Goal: Task Accomplishment & Management: Manage account settings

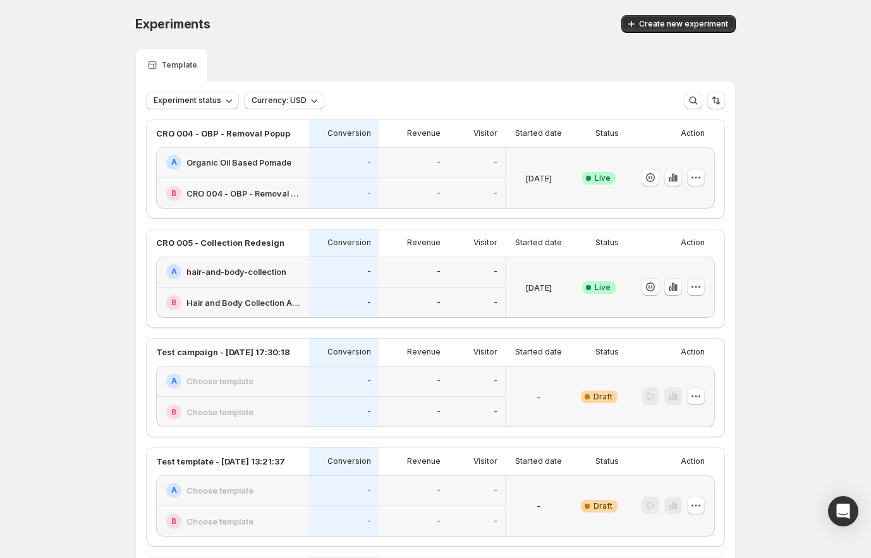
click at [676, 183] on icon "button" at bounding box center [673, 177] width 13 height 13
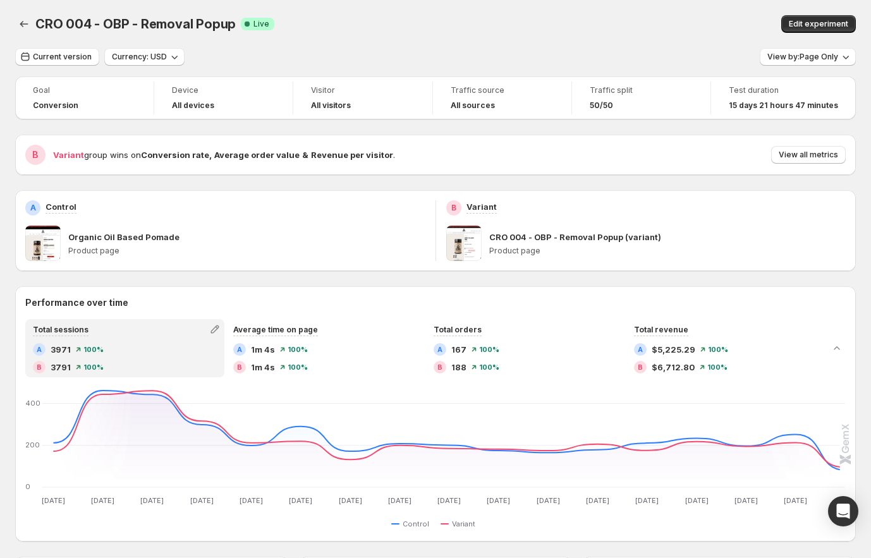
click at [823, 143] on div "B Variant group wins on Conversion rate , Average order value & Revenue per vis…" at bounding box center [435, 155] width 841 height 40
click at [824, 149] on button "View all metrics" at bounding box center [808, 155] width 75 height 18
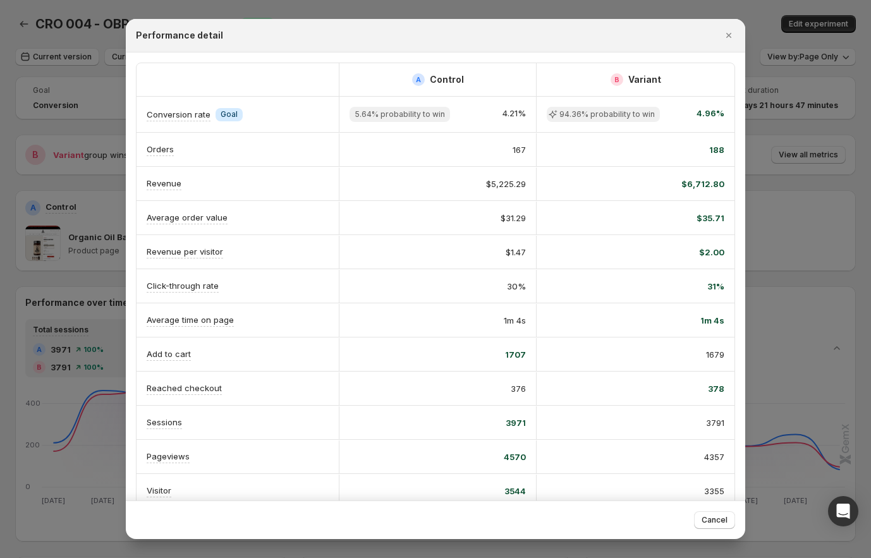
click at [812, 112] on div at bounding box center [435, 279] width 871 height 558
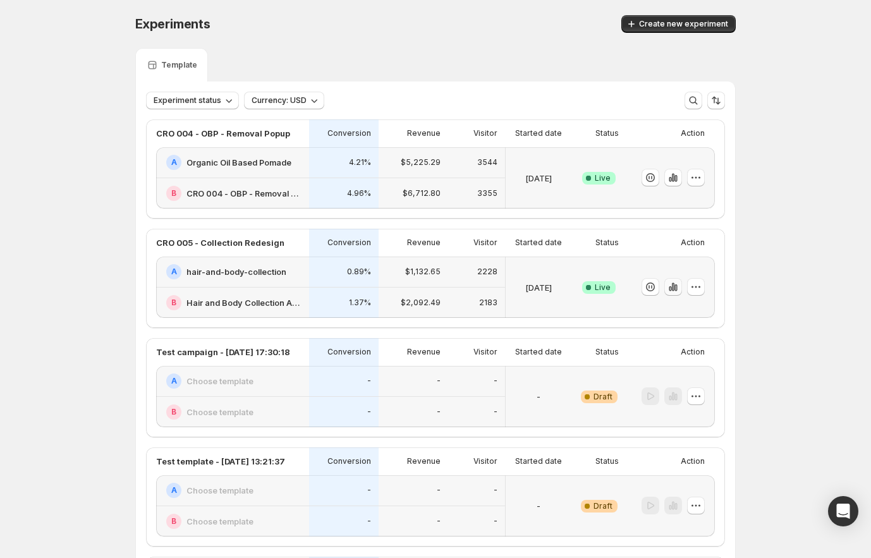
click at [678, 291] on icon "button" at bounding box center [673, 287] width 13 height 13
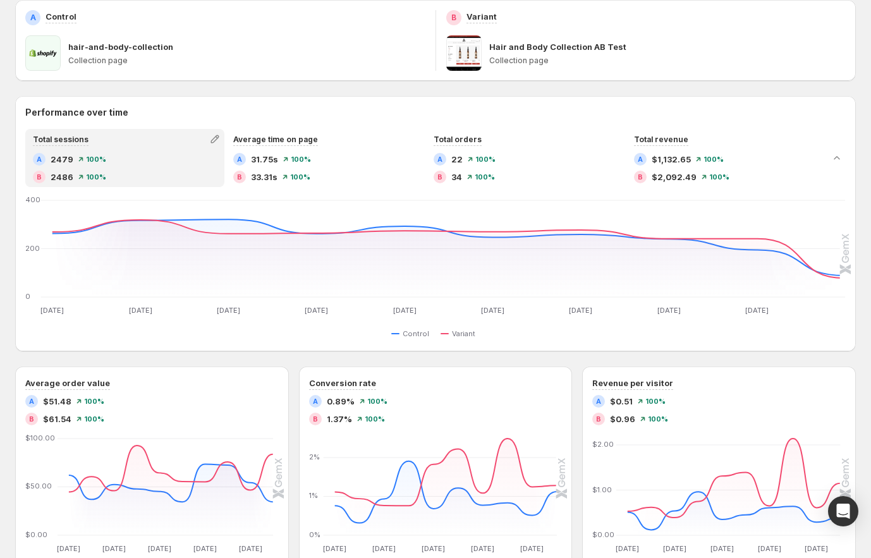
scroll to position [125, 0]
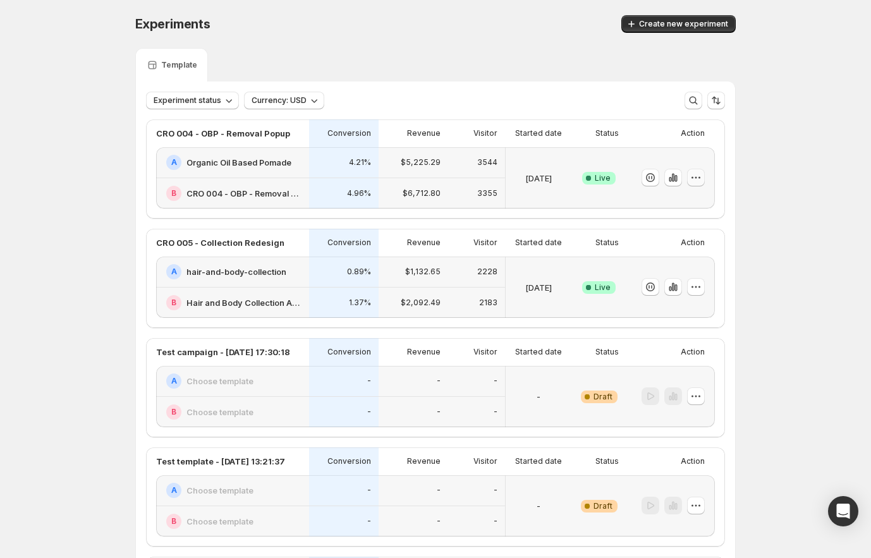
click at [701, 180] on icon "button" at bounding box center [695, 177] width 13 height 13
click at [702, 181] on icon "button" at bounding box center [695, 177] width 13 height 13
click at [690, 243] on span "End experiment" at bounding box center [675, 247] width 61 height 10
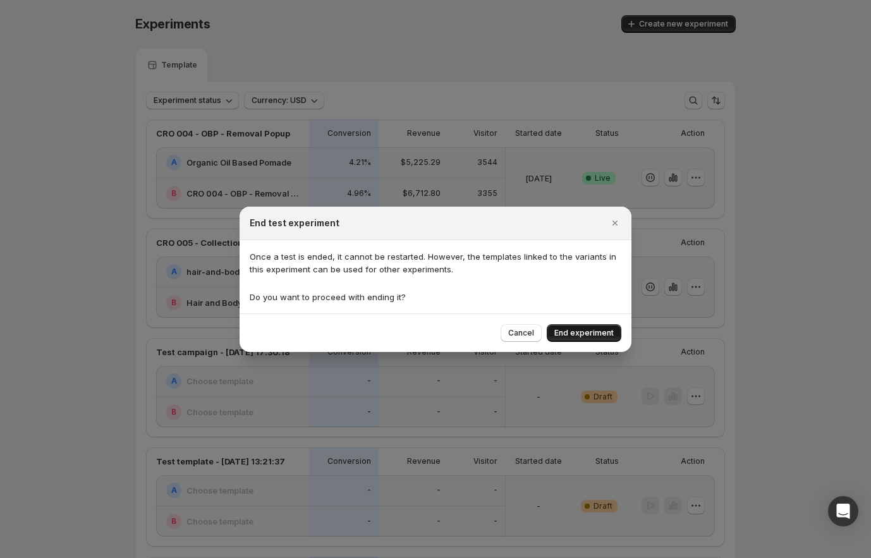
click at [568, 329] on span "End experiment" at bounding box center [583, 333] width 59 height 10
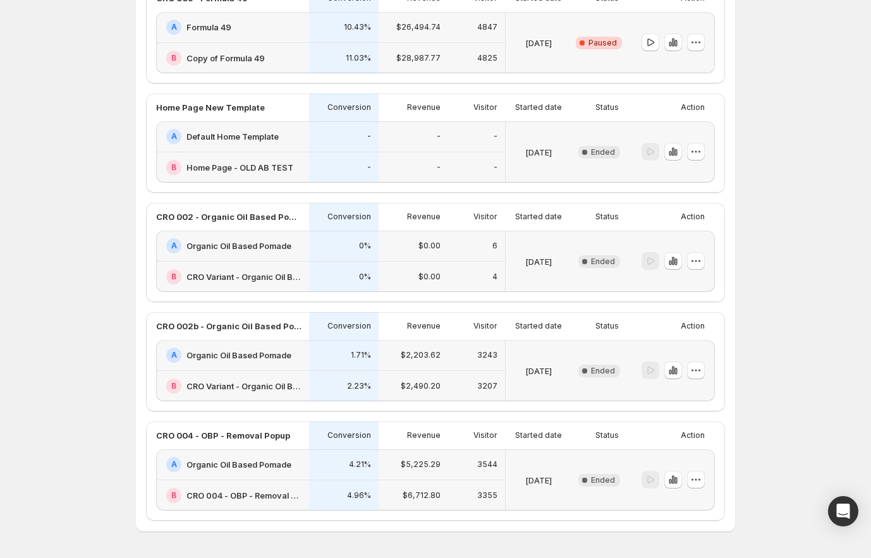
scroll to position [614, 0]
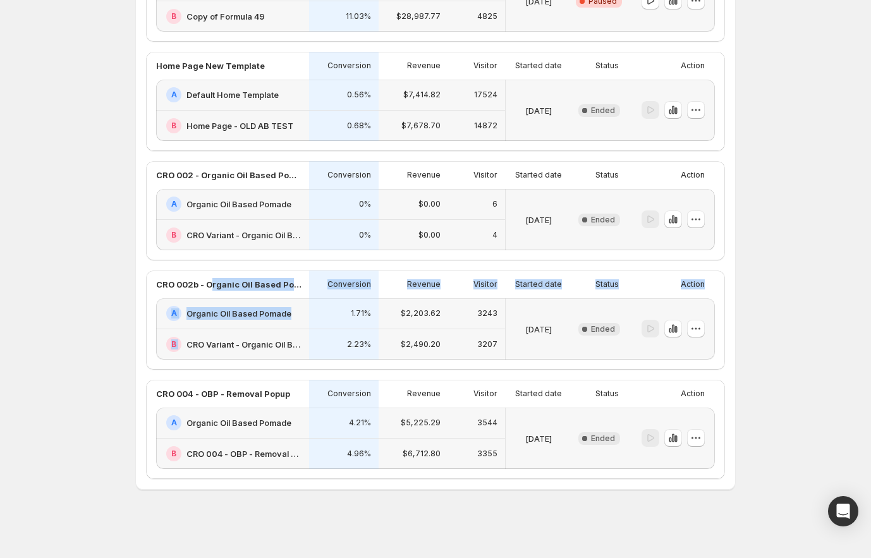
drag, startPoint x: 214, startPoint y: 284, endPoint x: 286, endPoint y: 337, distance: 89.1
click at [286, 337] on div "CRO 002b - Organic Oil Based Pomade - Subscription Box Conversion Revenue Visit…" at bounding box center [435, 314] width 559 height 89
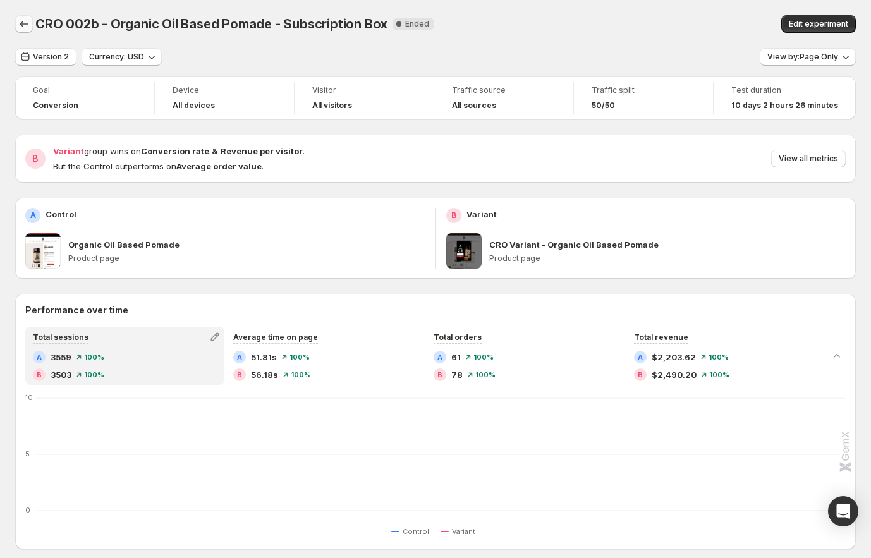
click at [25, 21] on icon "Back" at bounding box center [24, 24] width 13 height 13
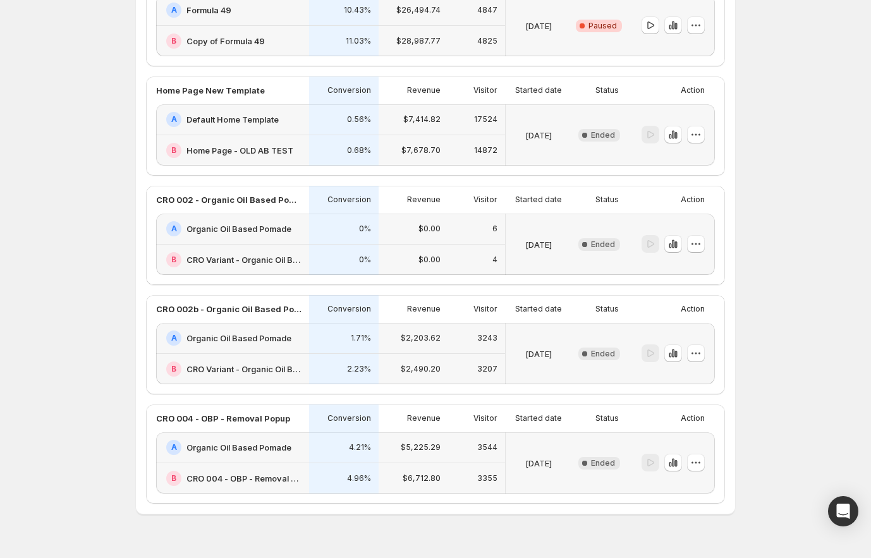
scroll to position [449, 0]
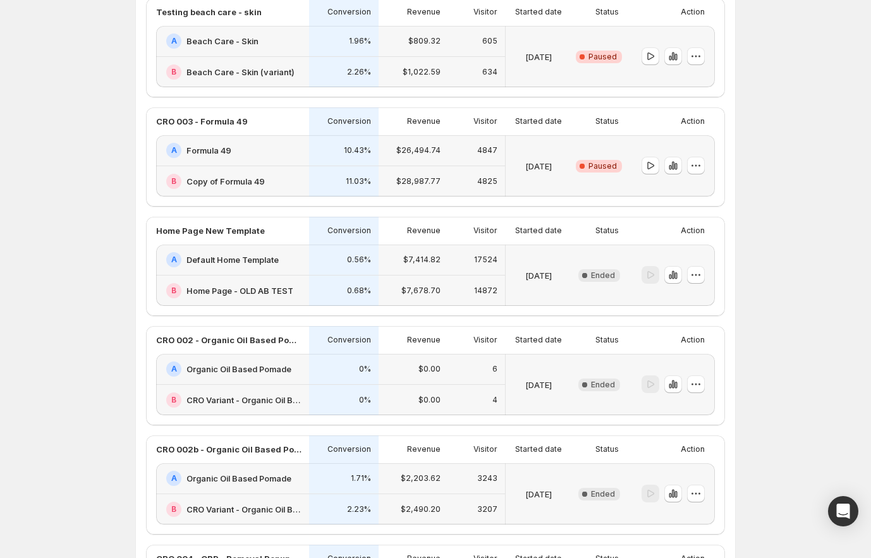
click at [146, 433] on div "CRO 005 - Collection Redesign Conversion Revenue Visitor Started date Status Ac…" at bounding box center [435, 157] width 599 height 994
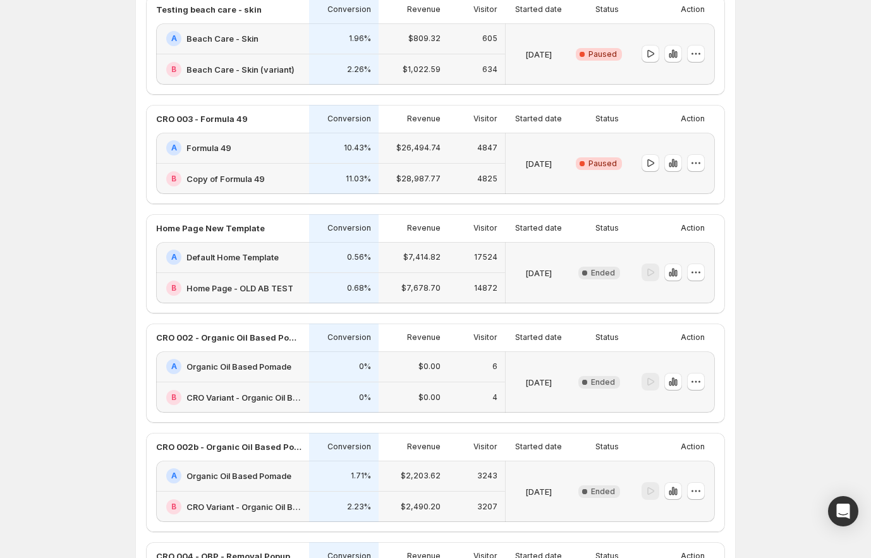
scroll to position [422, 0]
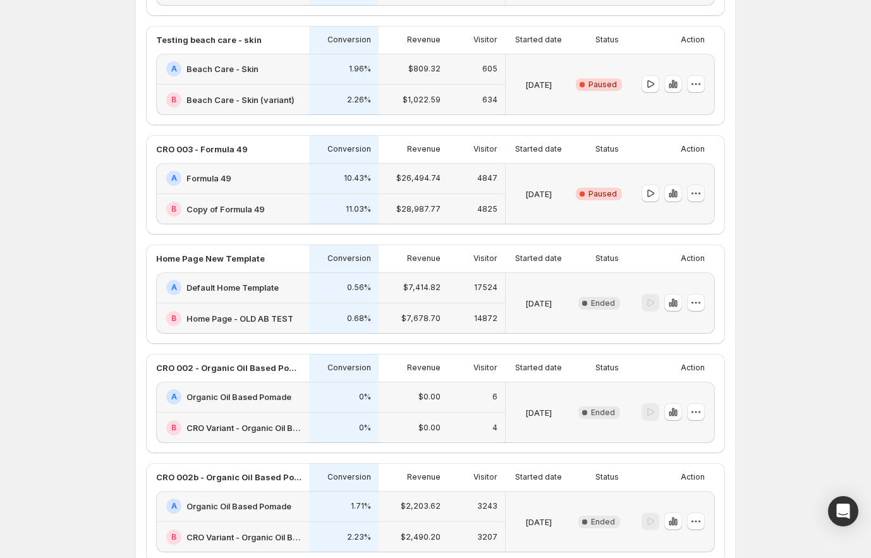
click at [699, 191] on icon "button" at bounding box center [695, 193] width 13 height 13
click at [765, 171] on div "Experiments. This page is ready Experiments Create new experiment Template Expe…" at bounding box center [435, 164] width 871 height 1172
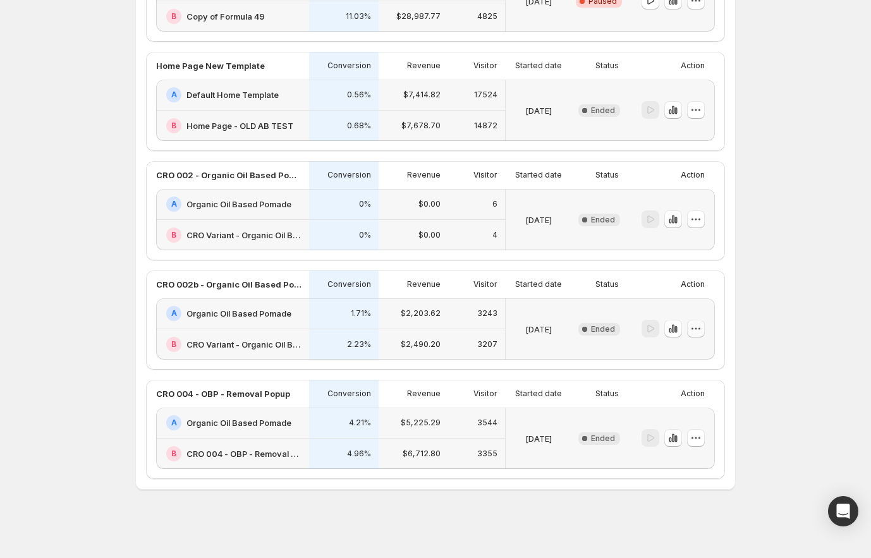
click at [695, 331] on icon "button" at bounding box center [695, 328] width 13 height 13
drag, startPoint x: 695, startPoint y: 327, endPoint x: 689, endPoint y: 336, distance: 11.4
click at [695, 327] on icon "button" at bounding box center [695, 328] width 13 height 13
click at [682, 347] on button "Edit" at bounding box center [699, 354] width 85 height 20
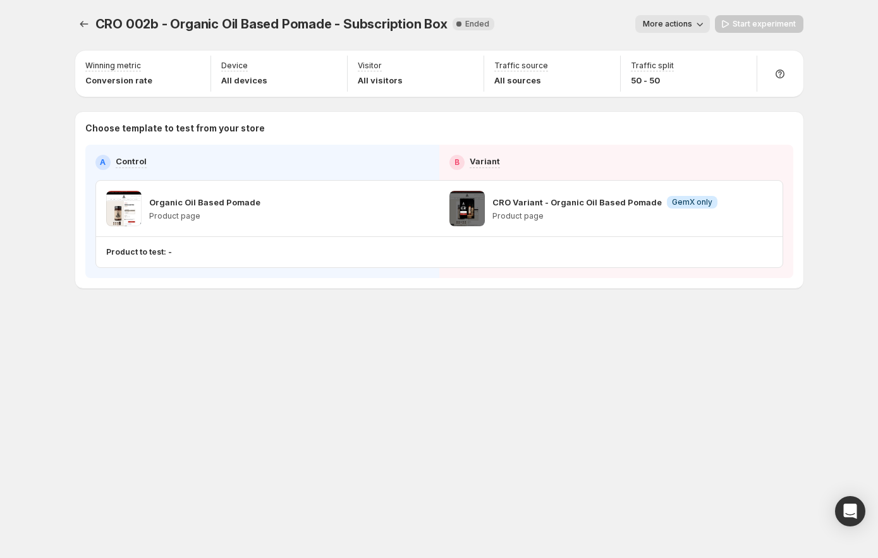
click at [685, 20] on span "More actions" at bounding box center [667, 24] width 49 height 10
click at [617, 25] on div "More actions" at bounding box center [606, 24] width 205 height 18
click at [474, 216] on span at bounding box center [466, 208] width 35 height 35
click at [133, 250] on p "Products to test: 1 product" at bounding box center [158, 252] width 104 height 10
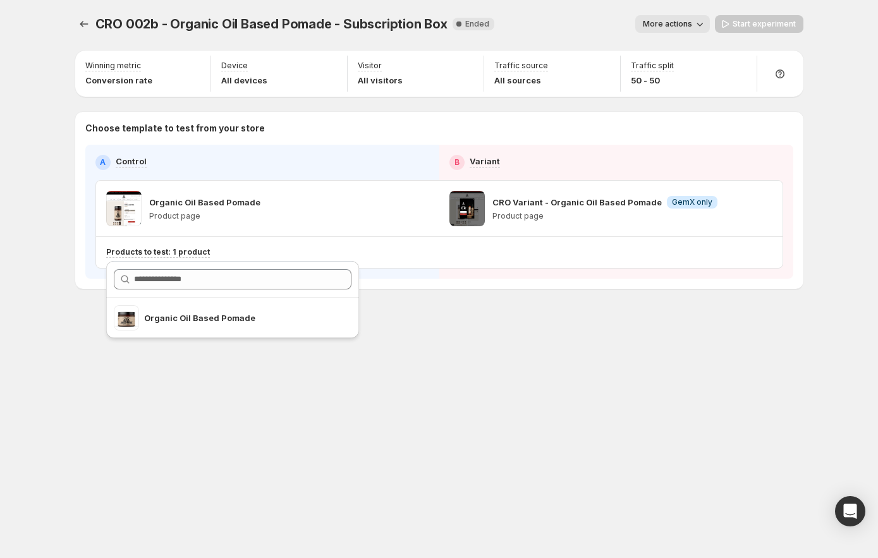
click at [465, 337] on div "CRO 002b - Organic Oil Based Pomade - Subscription Box. This page is ready CRO …" at bounding box center [439, 178] width 758 height 357
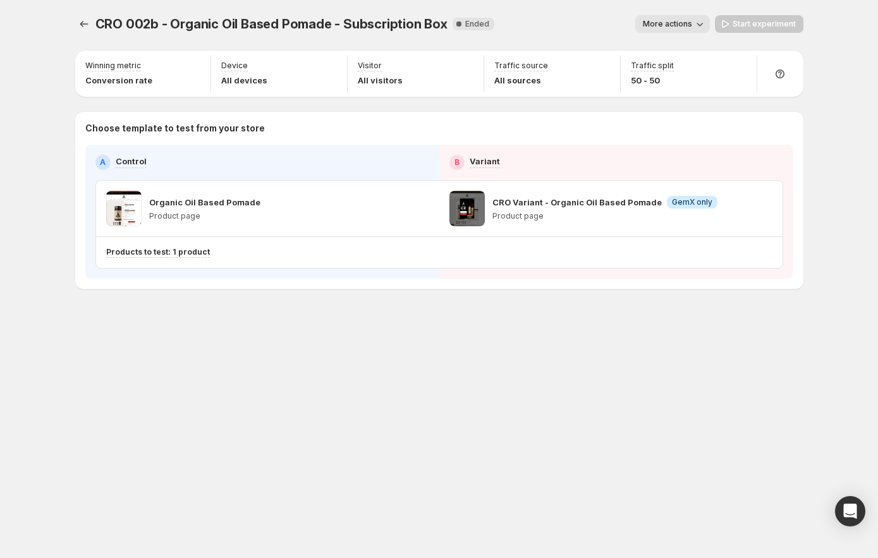
click at [639, 26] on button "More actions" at bounding box center [672, 24] width 75 height 18
click at [622, 23] on div "More actions" at bounding box center [606, 24] width 205 height 18
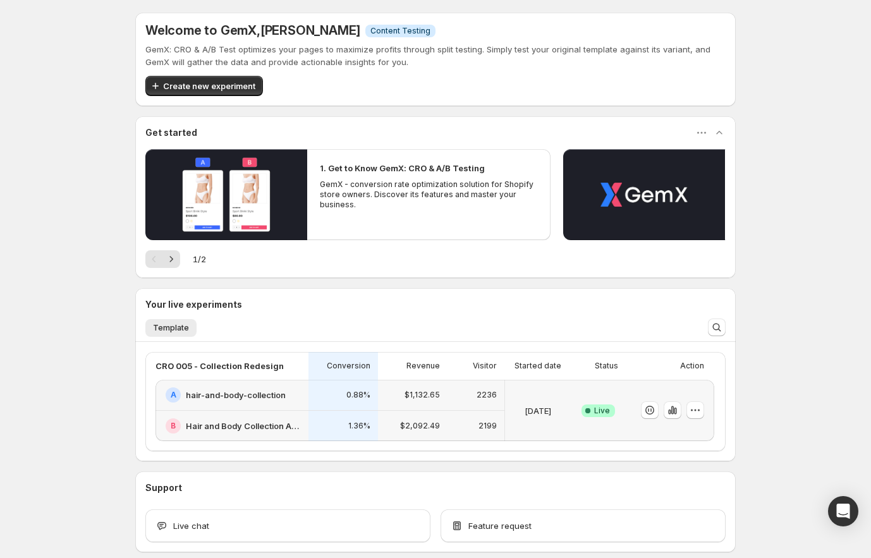
scroll to position [63, 0]
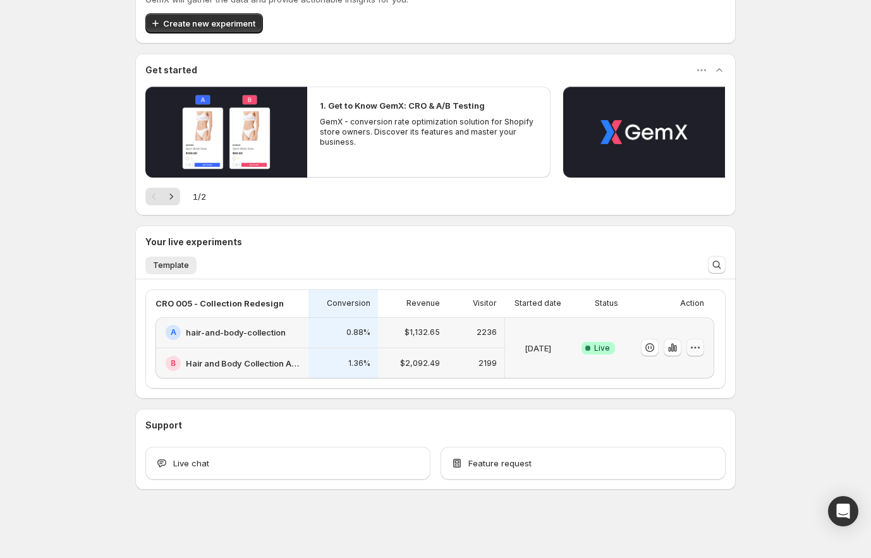
click at [696, 348] on icon "button" at bounding box center [695, 347] width 13 height 13
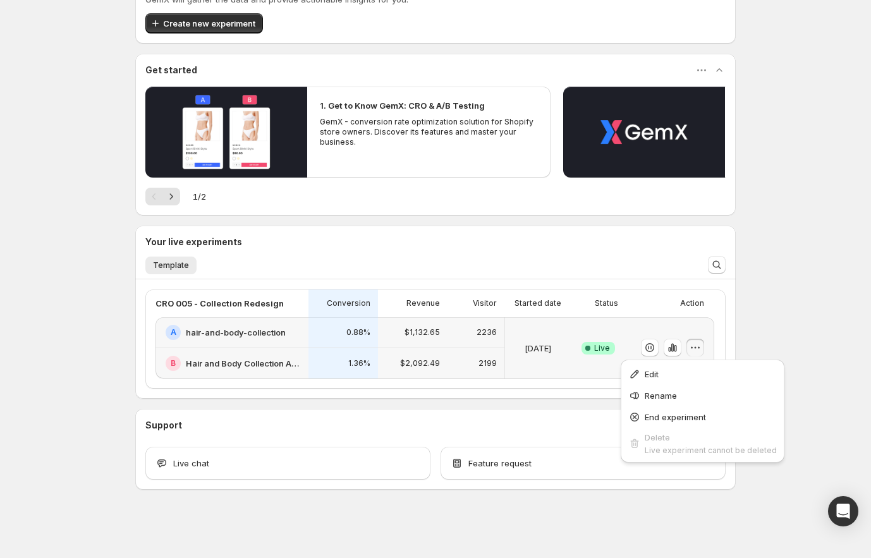
click at [767, 308] on div "Welcome to GemX , Nikhil Arora Info Content Testing GemX: CRO & A/B Test optimi…" at bounding box center [435, 247] width 871 height 621
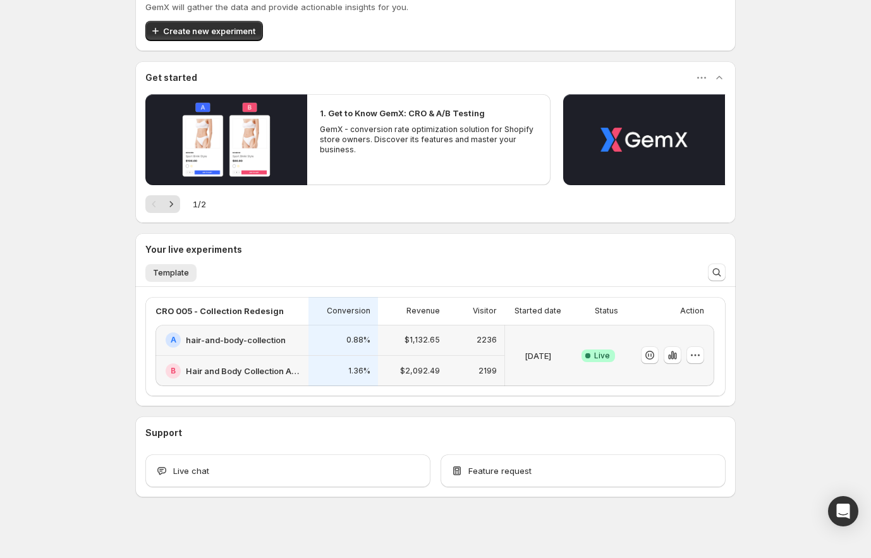
scroll to position [0, 0]
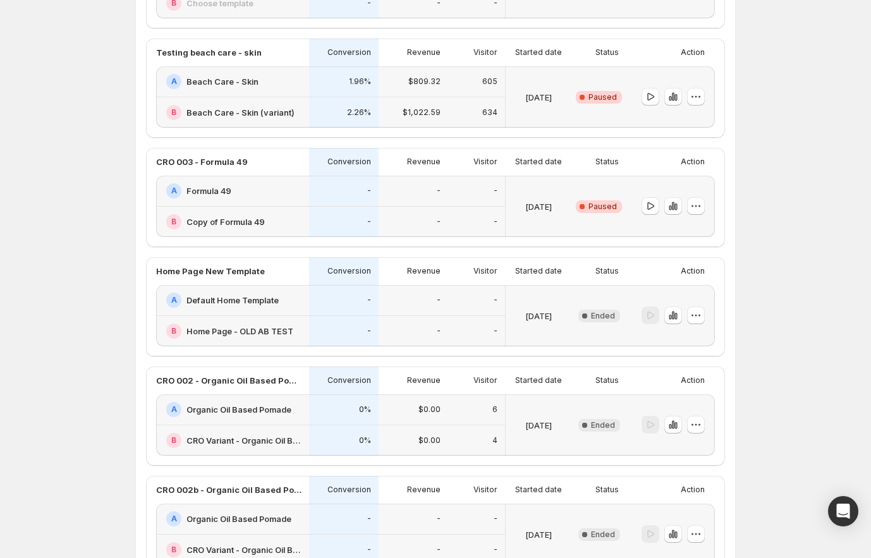
scroll to position [614, 0]
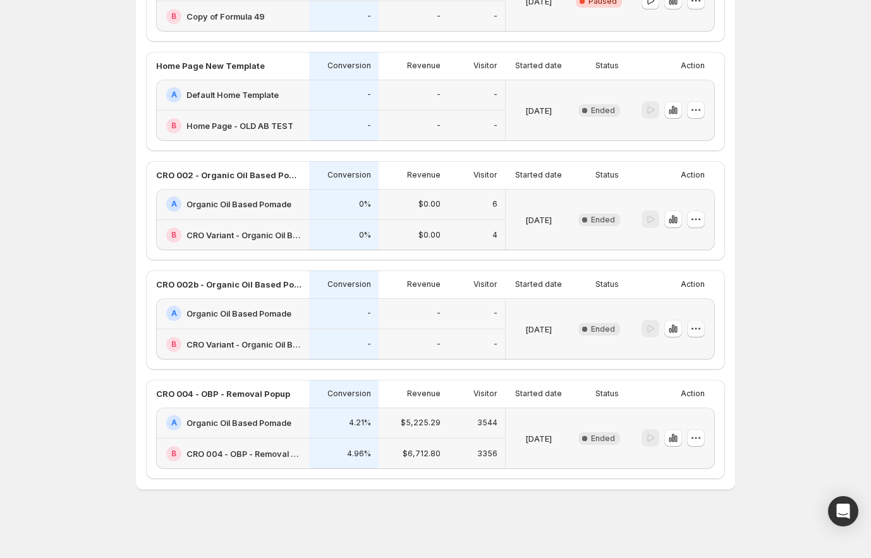
click at [697, 329] on icon "button" at bounding box center [696, 329] width 2 height 2
click at [698, 331] on icon "button" at bounding box center [695, 328] width 13 height 13
click at [684, 353] on span "Edit" at bounding box center [684, 355] width 14 height 10
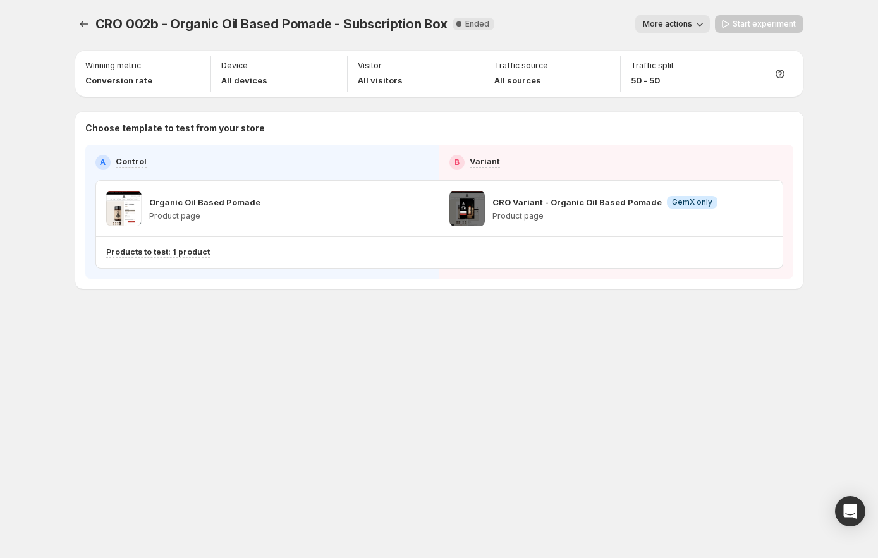
click at [698, 20] on icon "button" at bounding box center [699, 24] width 13 height 13
click at [693, 55] on span "View analytic" at bounding box center [689, 51] width 53 height 10
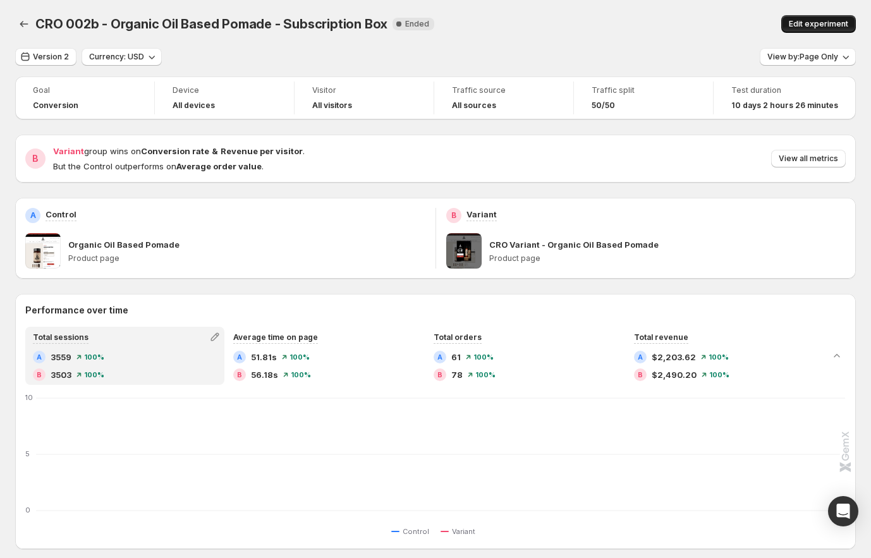
click at [840, 27] on span "Edit experiment" at bounding box center [818, 24] width 59 height 10
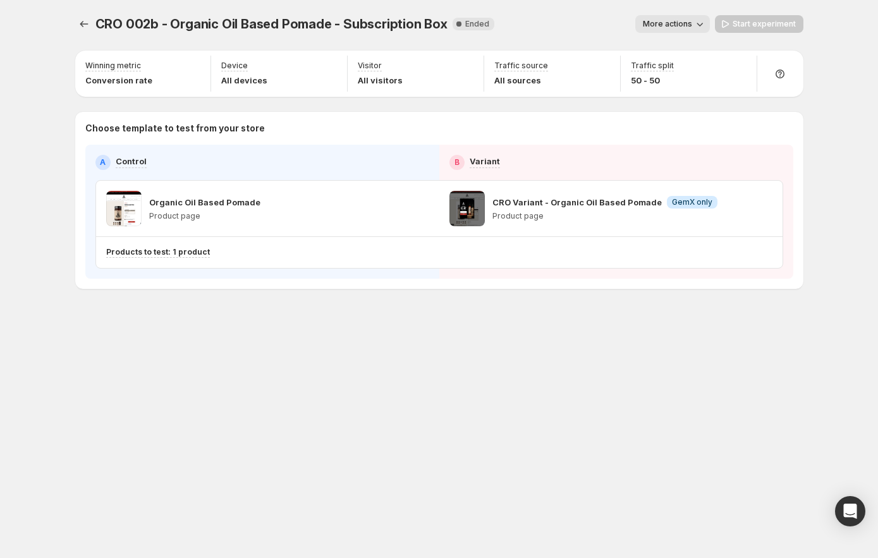
click at [694, 15] on button "More actions" at bounding box center [672, 24] width 75 height 18
click at [701, 42] on button "View analytic" at bounding box center [685, 50] width 85 height 20
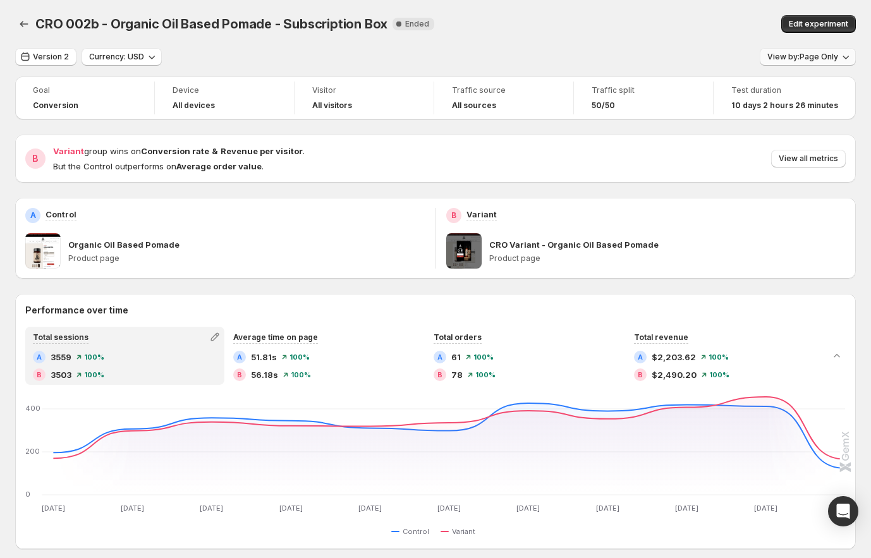
click at [821, 56] on span "View by: Page Only" at bounding box center [802, 57] width 71 height 10
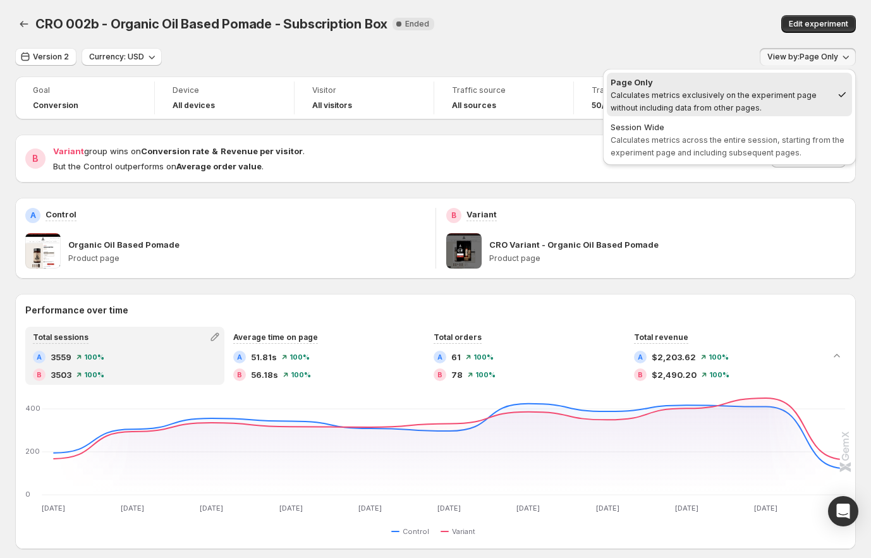
click at [732, 32] on div "Edit experiment" at bounding box center [732, 24] width 245 height 18
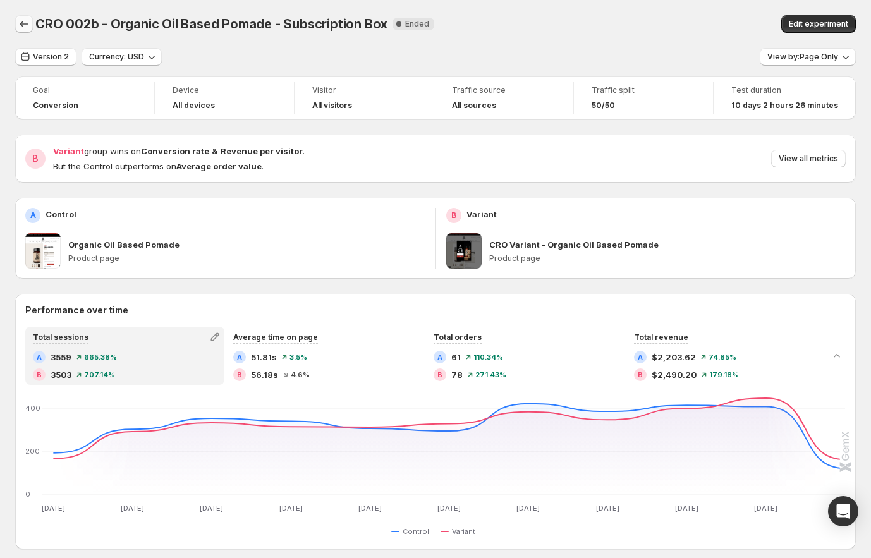
click at [22, 23] on icon "Back" at bounding box center [24, 24] width 13 height 13
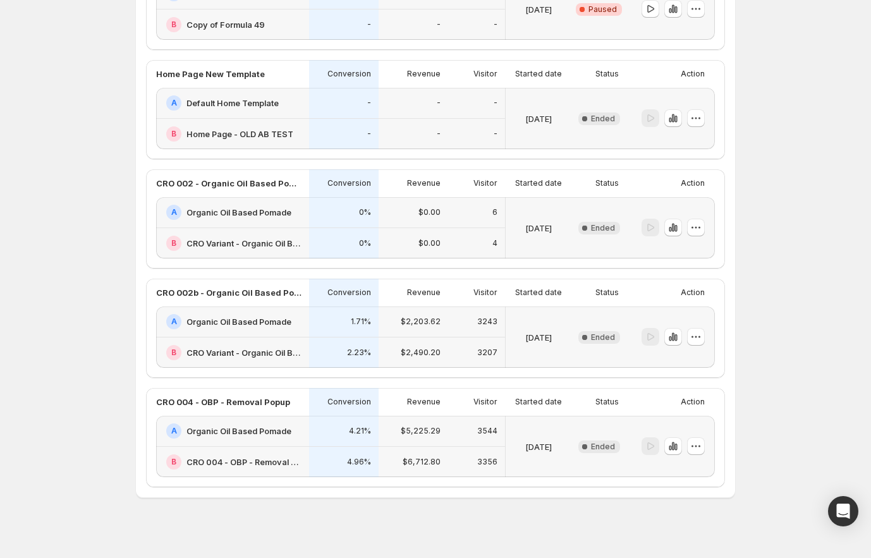
scroll to position [614, 0]
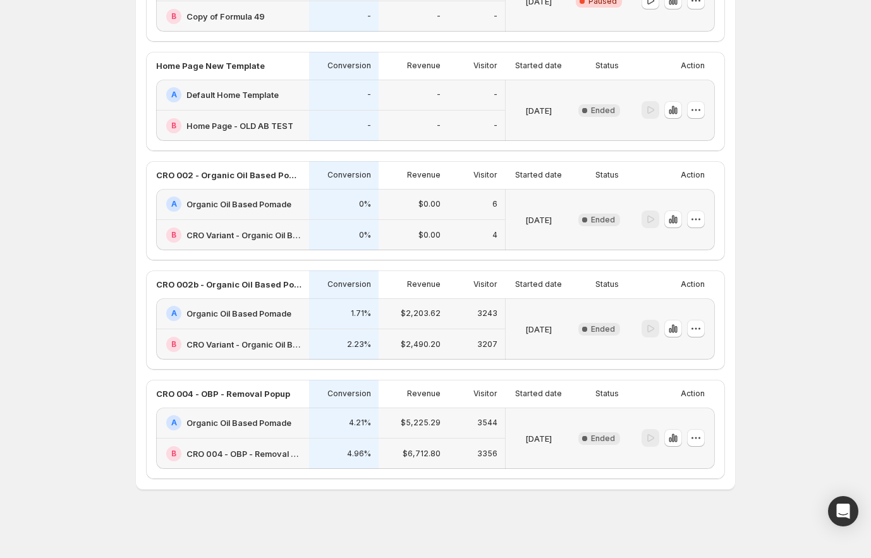
click at [653, 327] on div at bounding box center [650, 329] width 18 height 18
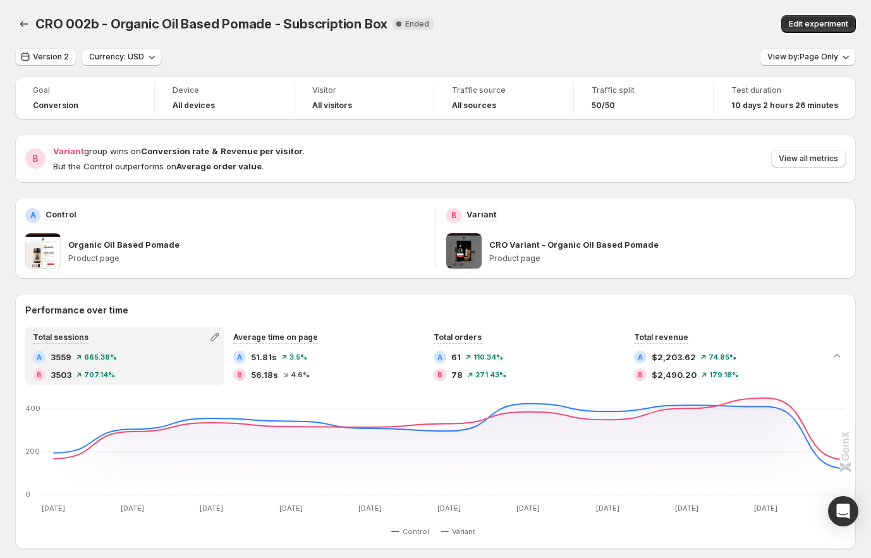
click at [63, 59] on span "Version 2" at bounding box center [51, 57] width 36 height 10
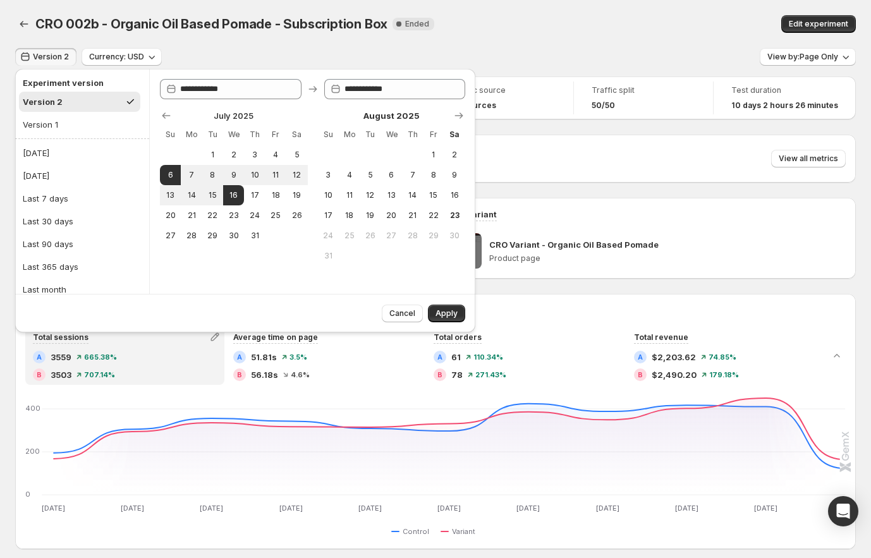
click at [233, 54] on div "Version 2 Currency: USD View by: Page Only" at bounding box center [435, 57] width 841 height 18
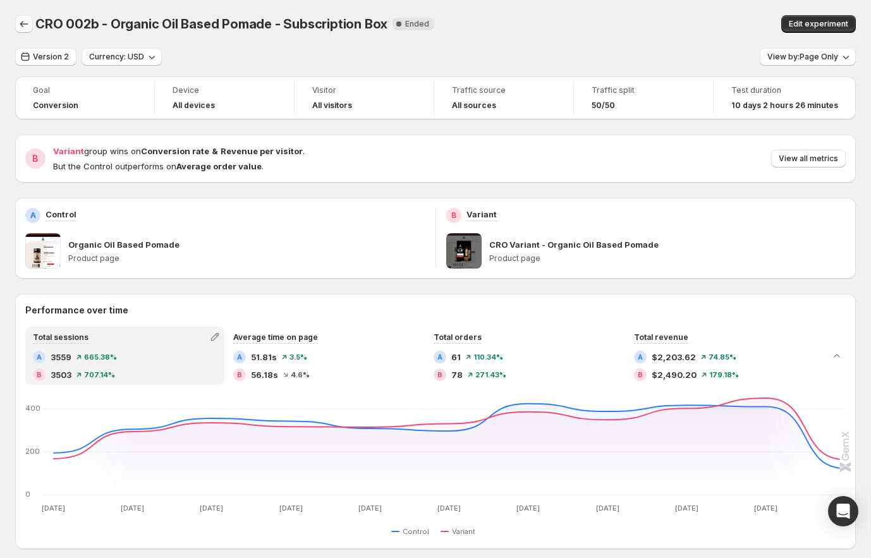
click at [30, 24] on icon "Back" at bounding box center [24, 24] width 13 height 13
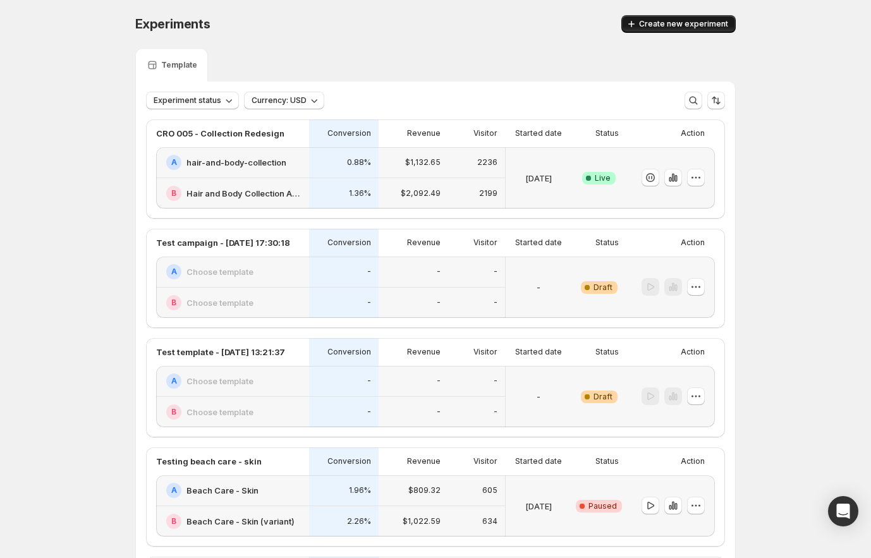
click at [708, 26] on span "Create new experiment" at bounding box center [683, 24] width 89 height 10
click at [698, 286] on icon "button" at bounding box center [695, 287] width 13 height 13
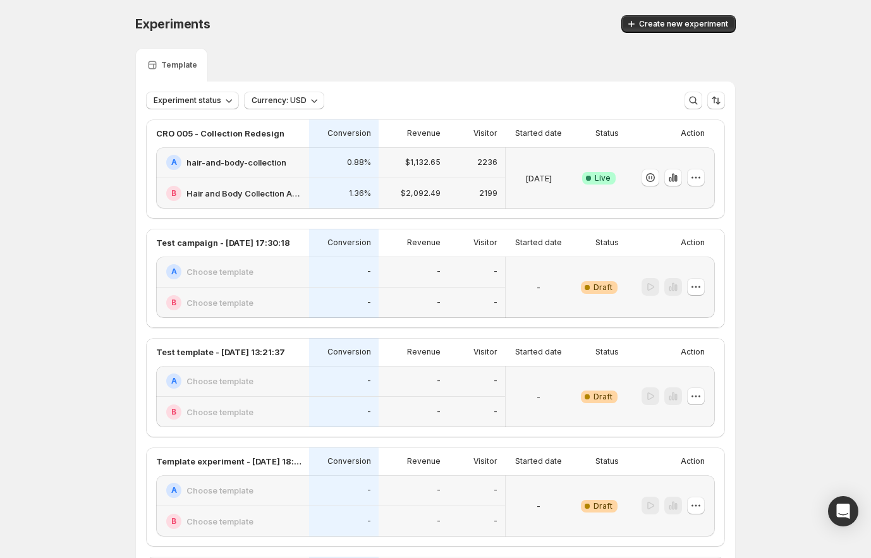
click at [710, 289] on div at bounding box center [670, 287] width 88 height 61
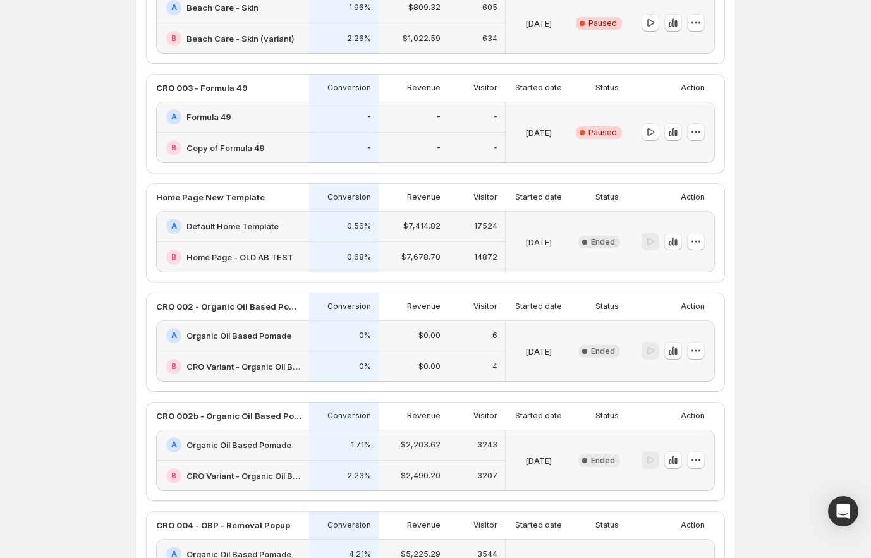
scroll to position [724, 0]
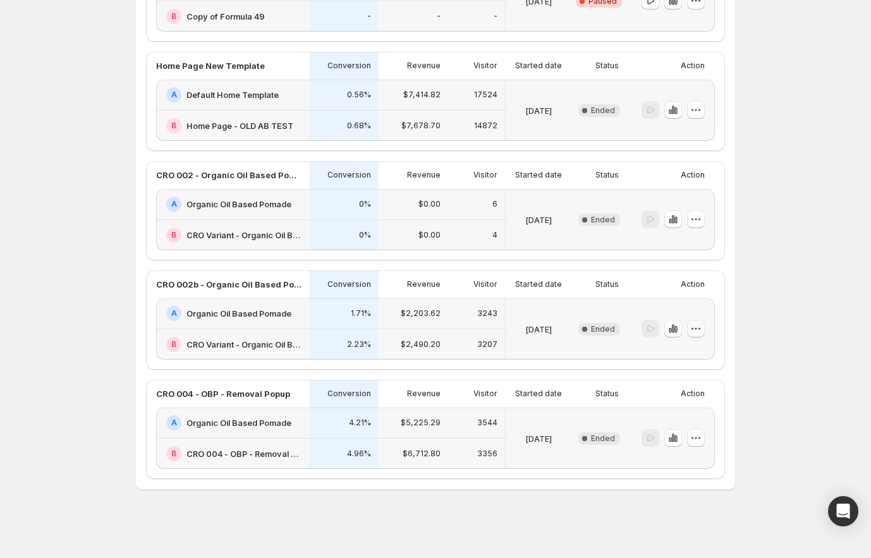
click at [699, 327] on icon "button" at bounding box center [695, 328] width 13 height 13
click at [693, 351] on span "Edit" at bounding box center [707, 355] width 61 height 13
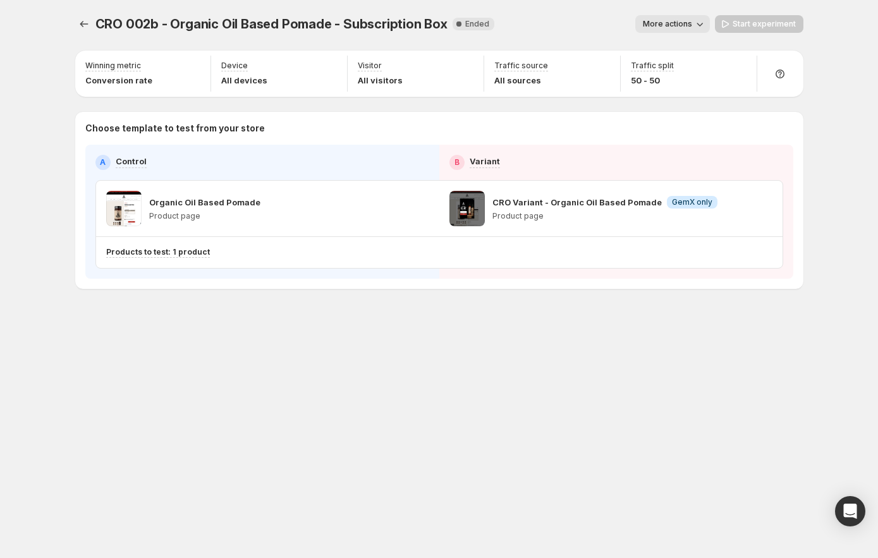
click at [698, 23] on icon "button" at bounding box center [699, 24] width 13 height 13
click at [781, 79] on icon at bounding box center [780, 74] width 13 height 13
click at [398, 25] on span "CRO 002b - Organic Oil Based Pomade - Subscription Box" at bounding box center [271, 23] width 352 height 15
click at [348, 82] on div "Visitor All visitors" at bounding box center [416, 74] width 137 height 36
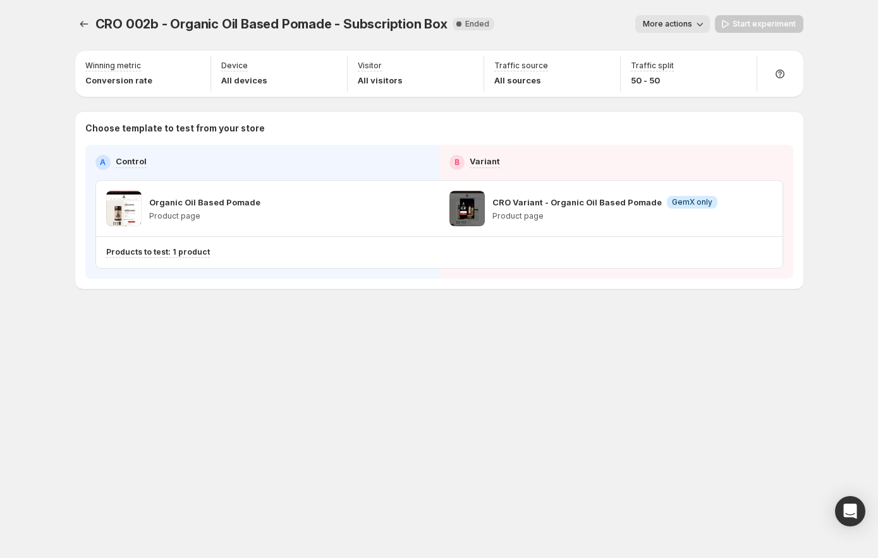
click at [657, 28] on span "More actions" at bounding box center [667, 24] width 49 height 10
click at [665, 54] on span "View analytic" at bounding box center [689, 51] width 53 height 10
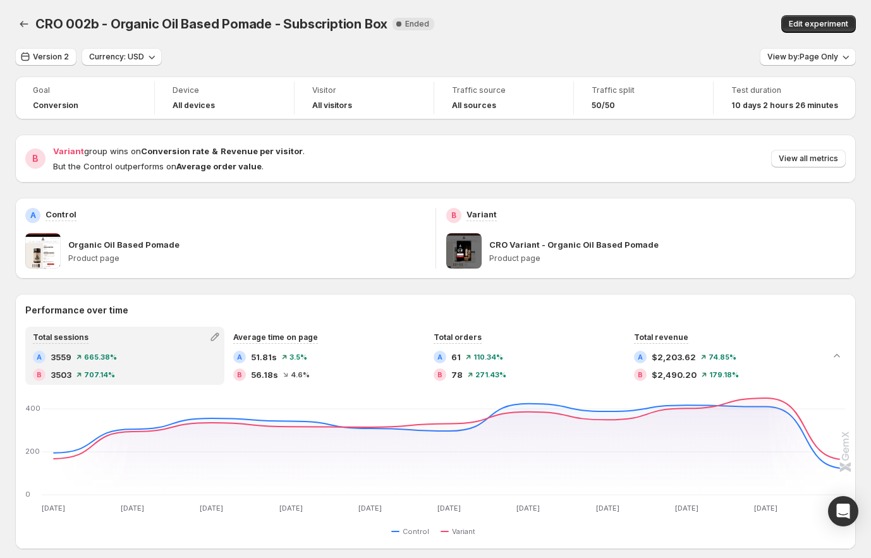
click at [48, 67] on div "Version 2 Currency: USD View by: Page Only Goal Conversion Device All devices V…" at bounding box center [435, 549] width 841 height 1002
click at [53, 61] on span "Version 2" at bounding box center [51, 57] width 36 height 10
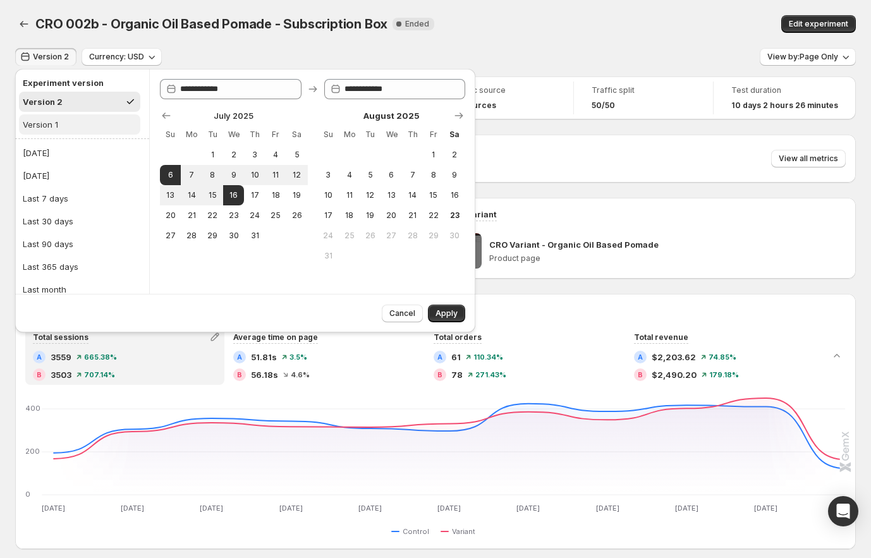
click at [73, 121] on button "Version 1" at bounding box center [79, 124] width 121 height 20
type input "**********"
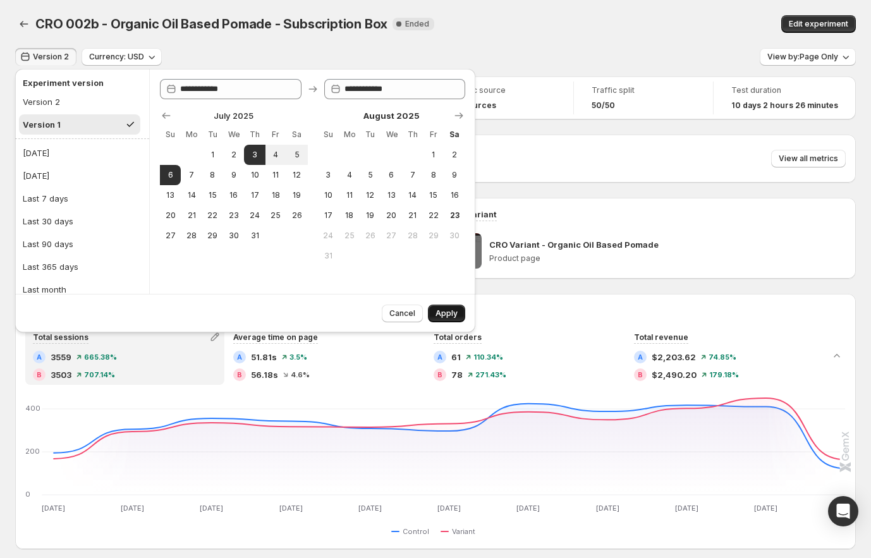
click at [441, 309] on span "Apply" at bounding box center [446, 313] width 22 height 10
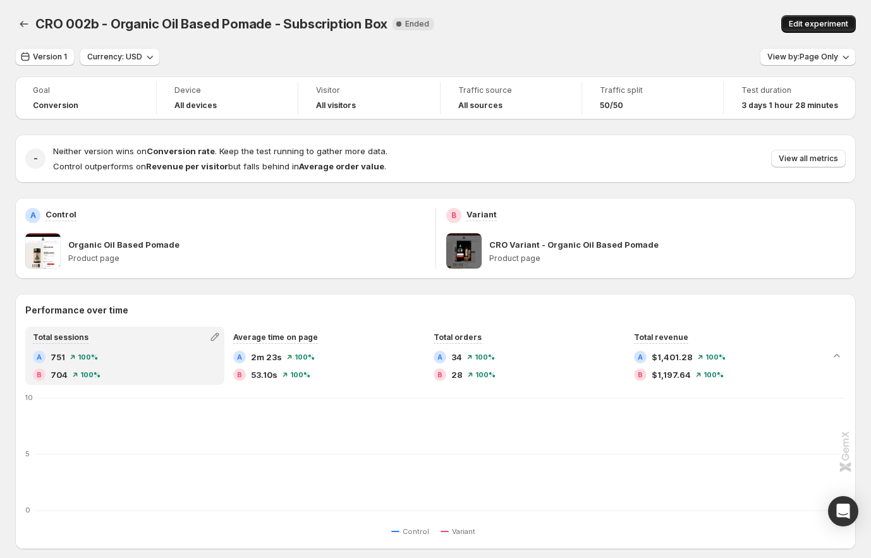
click at [825, 32] on button "Edit experiment" at bounding box center [818, 24] width 75 height 18
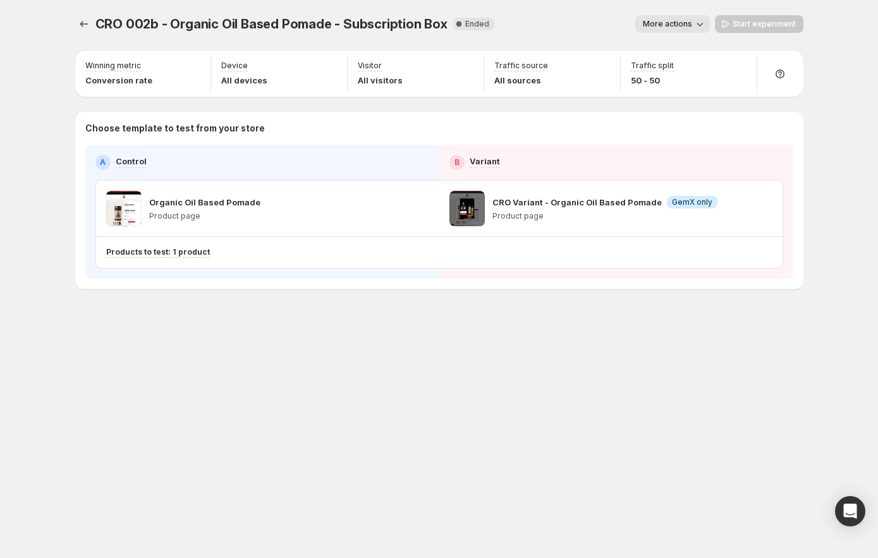
click at [602, 214] on p "Product page" at bounding box center [604, 216] width 225 height 10
click at [520, 203] on p "CRO Variant - Organic Oil Based Pomade" at bounding box center [576, 202] width 169 height 13
drag, startPoint x: 520, startPoint y: 203, endPoint x: 611, endPoint y: 202, distance: 91.0
click at [611, 202] on p "CRO Variant - Organic Oil Based Pomade" at bounding box center [576, 202] width 169 height 13
click at [595, 222] on div "CRO Variant - Organic Oil Based Pomade Info GemX only Product page" at bounding box center [604, 208] width 225 height 35
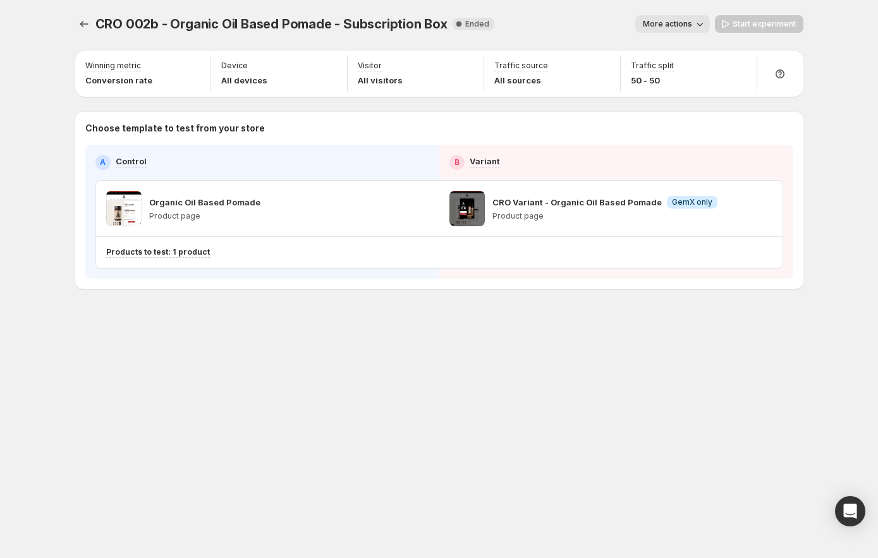
click at [579, 225] on div "CRO Variant - Organic Oil Based Pomade Info GemX only Product page" at bounding box center [604, 208] width 225 height 35
click at [497, 207] on p "CRO Variant - Organic Oil Based Pomade" at bounding box center [576, 202] width 169 height 13
drag, startPoint x: 497, startPoint y: 207, endPoint x: 630, endPoint y: 205, distance: 132.7
click at [630, 205] on p "CRO Variant - Organic Oil Based Pomade" at bounding box center [576, 202] width 169 height 13
